Goal: Information Seeking & Learning: Learn about a topic

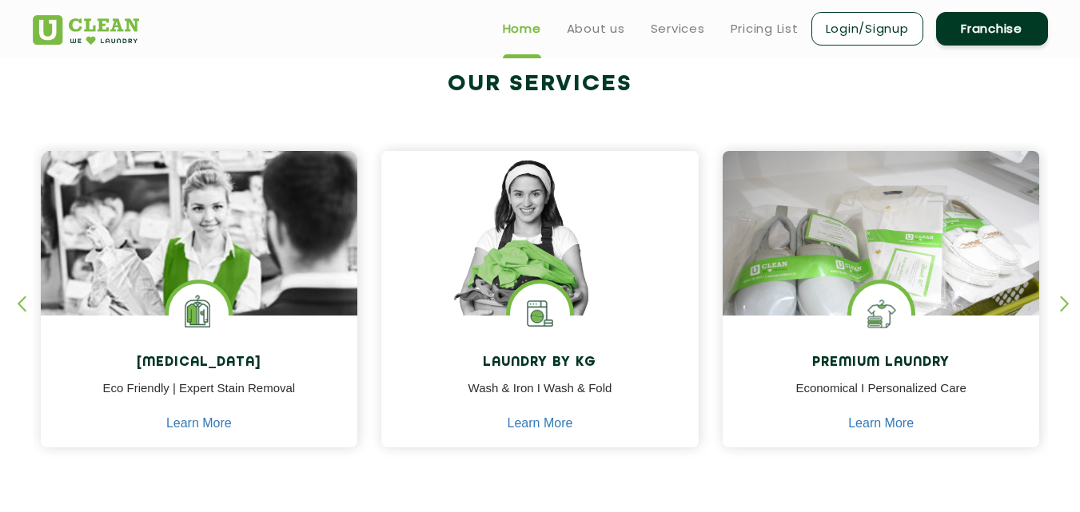
scroll to position [639, 0]
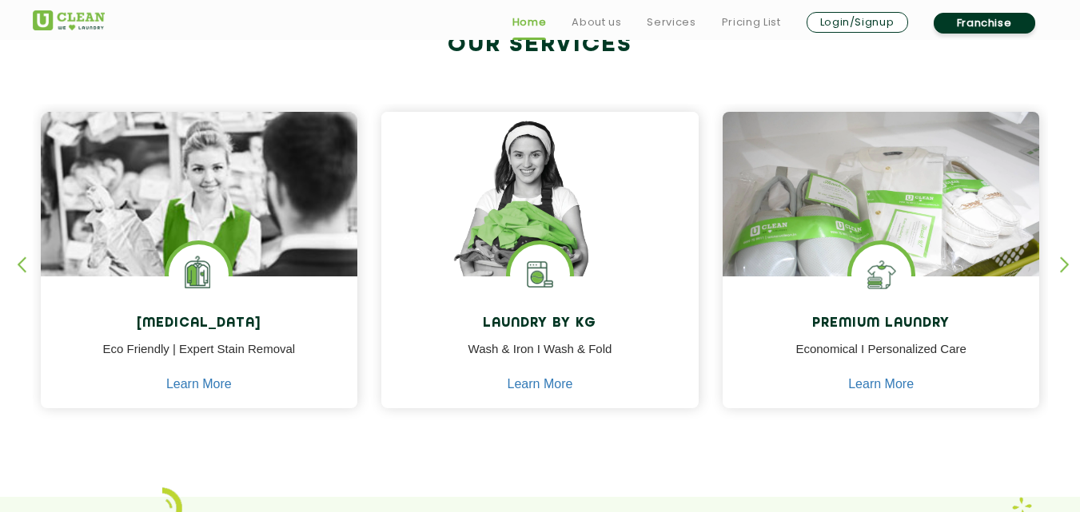
click at [1067, 258] on div "button" at bounding box center [1072, 279] width 24 height 44
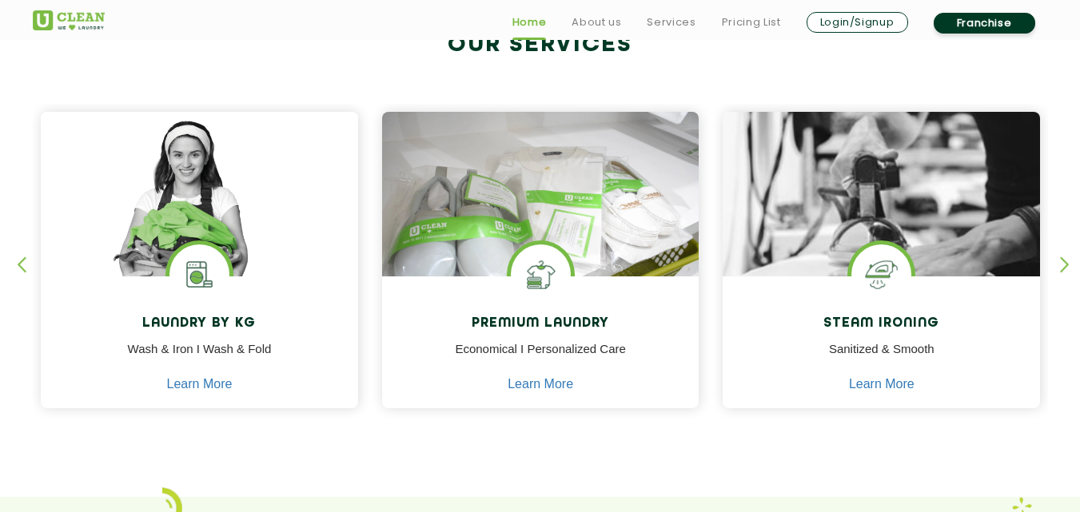
click at [1065, 264] on div "button" at bounding box center [1072, 279] width 24 height 44
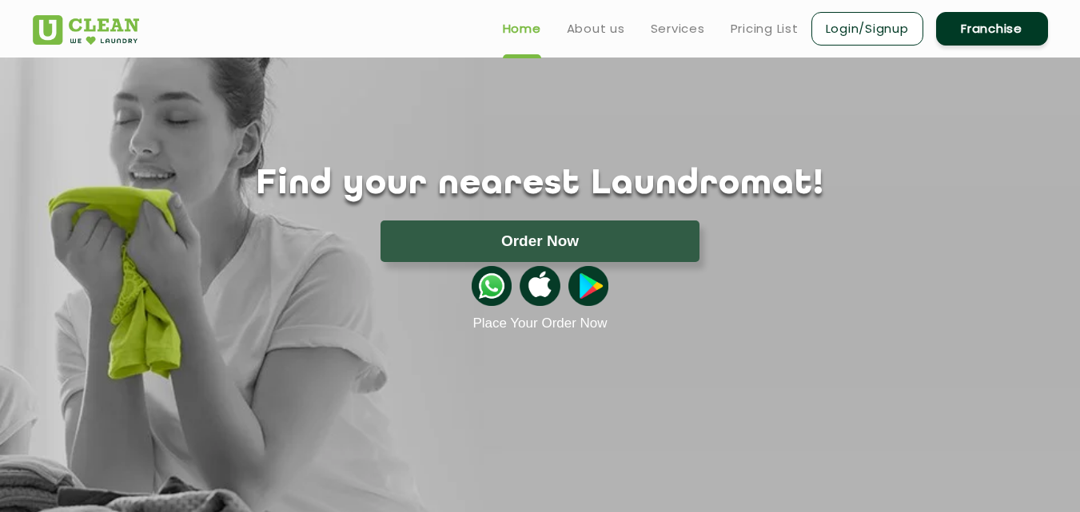
scroll to position [0, 0]
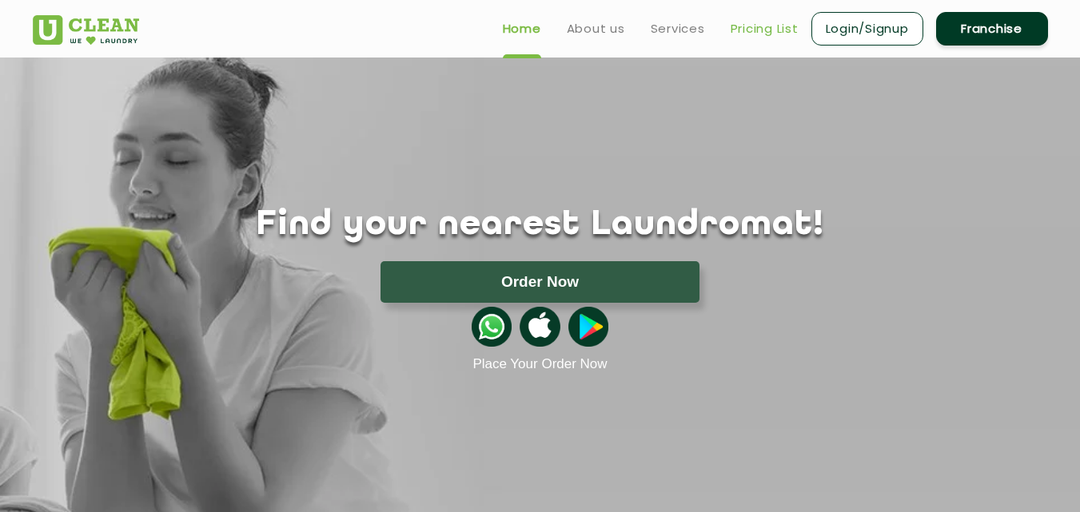
click at [753, 25] on link "Pricing List" at bounding box center [764, 28] width 68 height 19
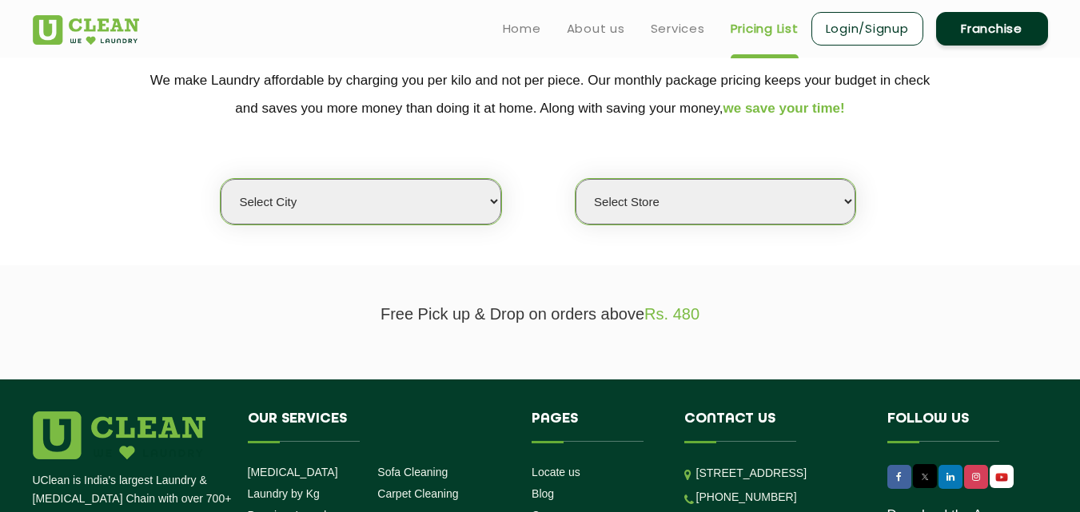
scroll to position [320, 0]
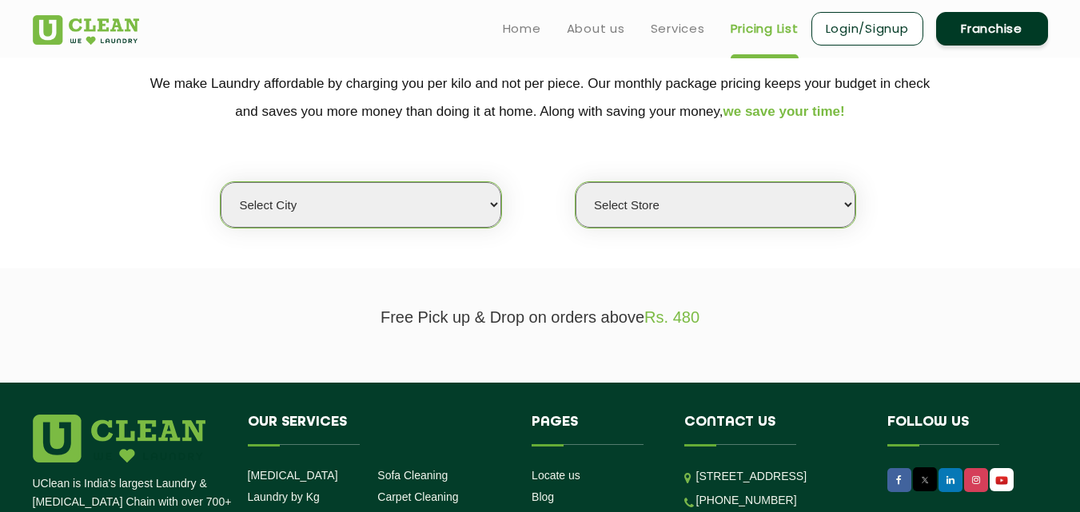
click at [468, 217] on select "Select city [GEOGRAPHIC_DATA] [GEOGRAPHIC_DATA] [GEOGRAPHIC_DATA] [GEOGRAPHIC_D…" at bounding box center [361, 205] width 280 height 46
click at [402, 197] on select "Select city [GEOGRAPHIC_DATA] [GEOGRAPHIC_DATA] [GEOGRAPHIC_DATA] [GEOGRAPHIC_D…" at bounding box center [361, 205] width 280 height 46
select select "1"
click at [221, 182] on select "Select city [GEOGRAPHIC_DATA] [GEOGRAPHIC_DATA] [GEOGRAPHIC_DATA] [GEOGRAPHIC_D…" at bounding box center [361, 205] width 280 height 46
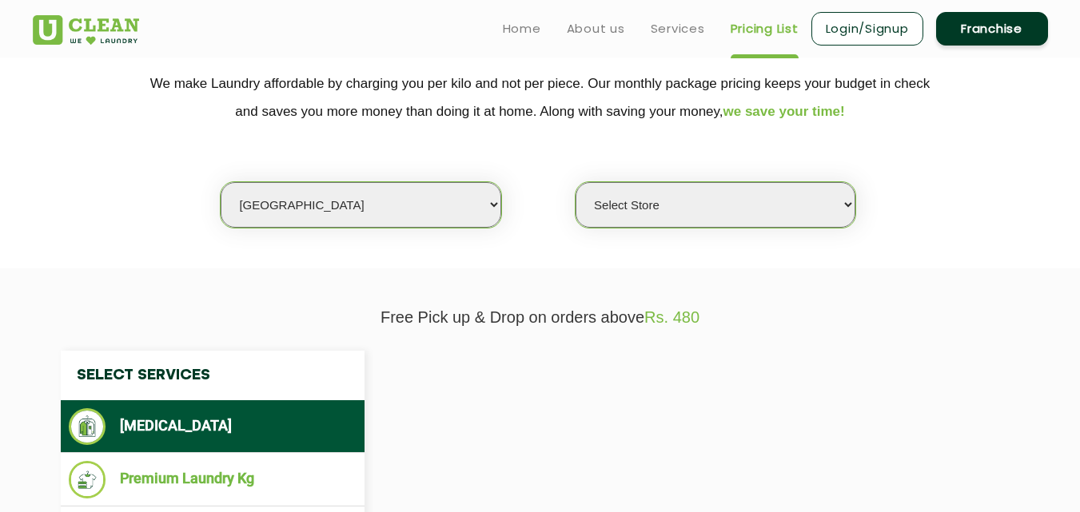
select select "0"
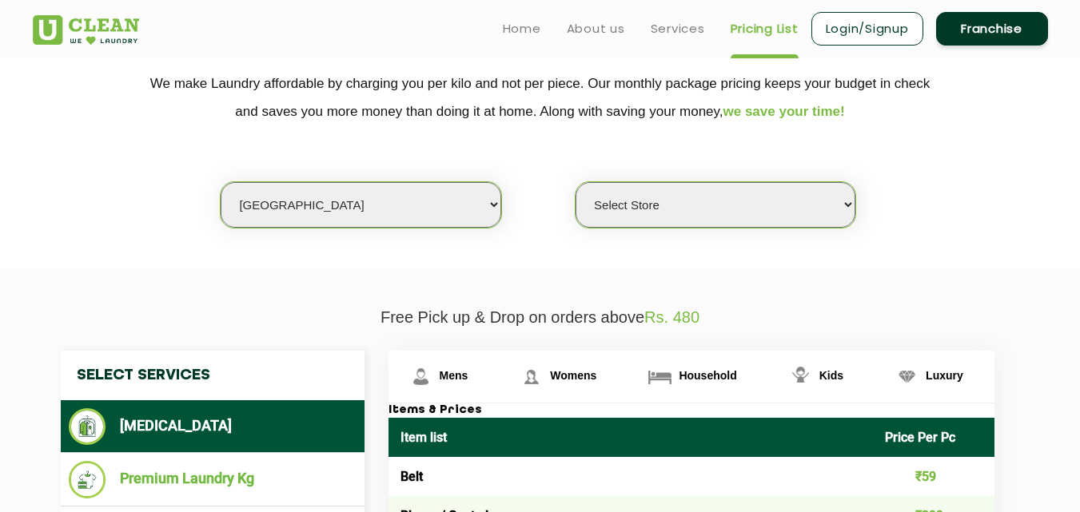
click at [778, 201] on select "Select Store [GEOGRAPHIC_DATA] [GEOGRAPHIC_DATA] 2 [GEOGRAPHIC_DATA] [PERSON_NA…" at bounding box center [715, 205] width 280 height 46
click at [911, 240] on section "We make Laundry affordable by charging you per kilo and not per piece. Our mont…" at bounding box center [540, 159] width 1080 height 219
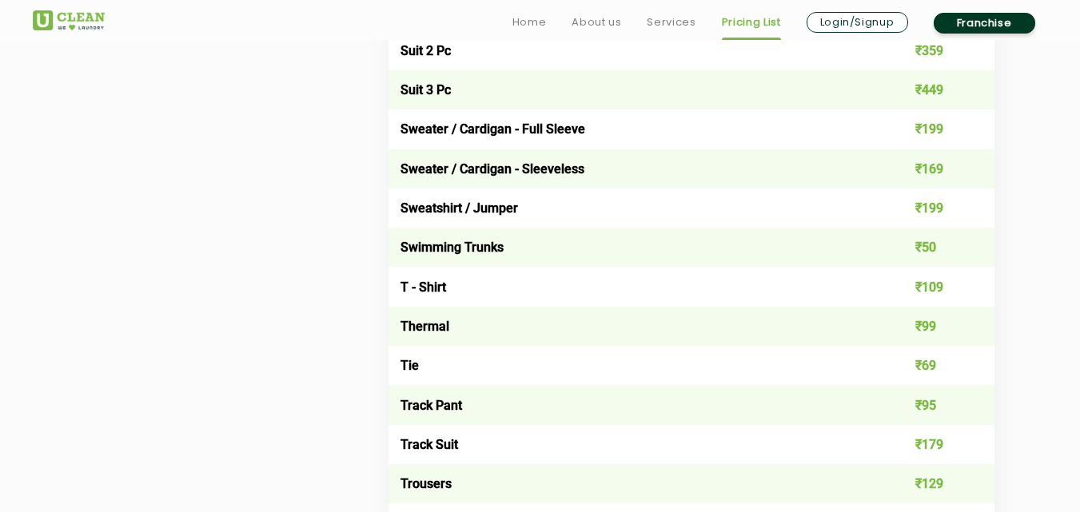
scroll to position [2717, 0]
